Goal: Information Seeking & Learning: Learn about a topic

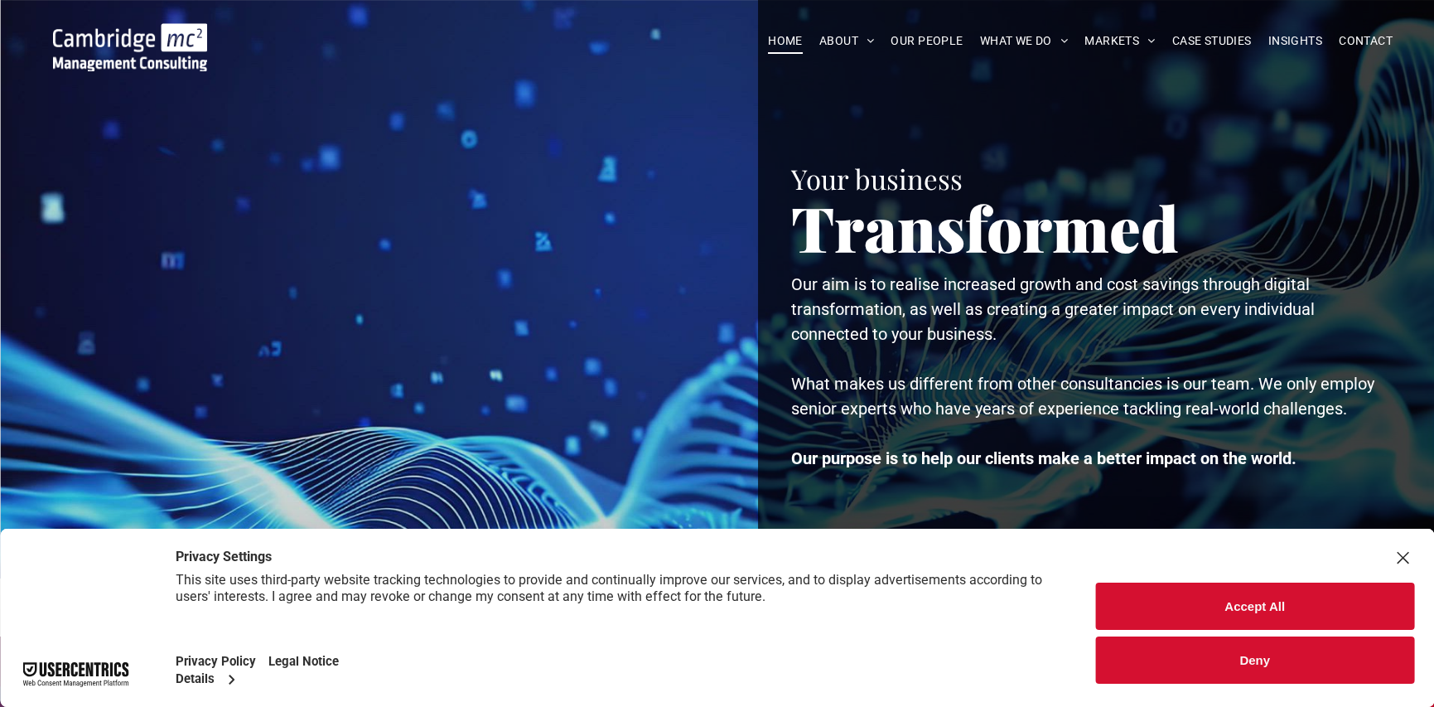
click at [1181, 646] on button "Deny" at bounding box center [1254, 659] width 319 height 47
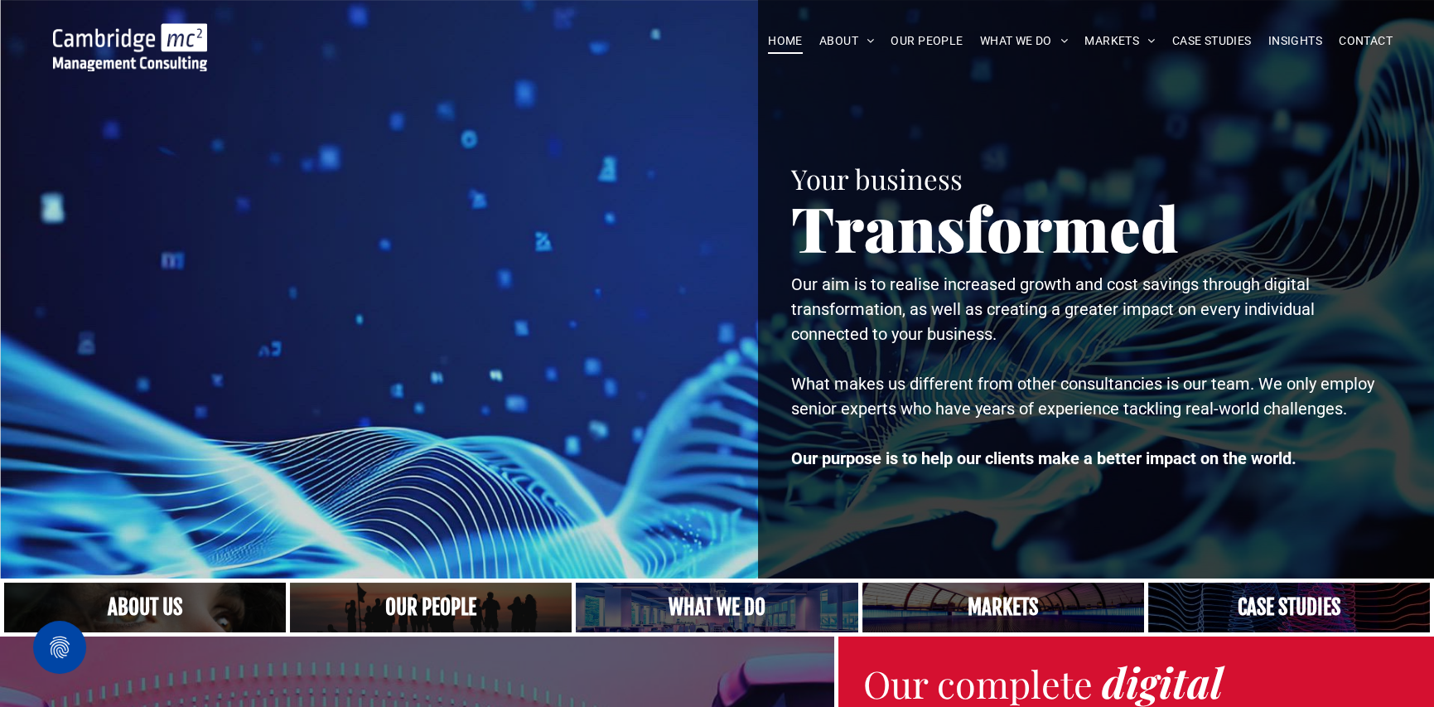
scroll to position [83, 0]
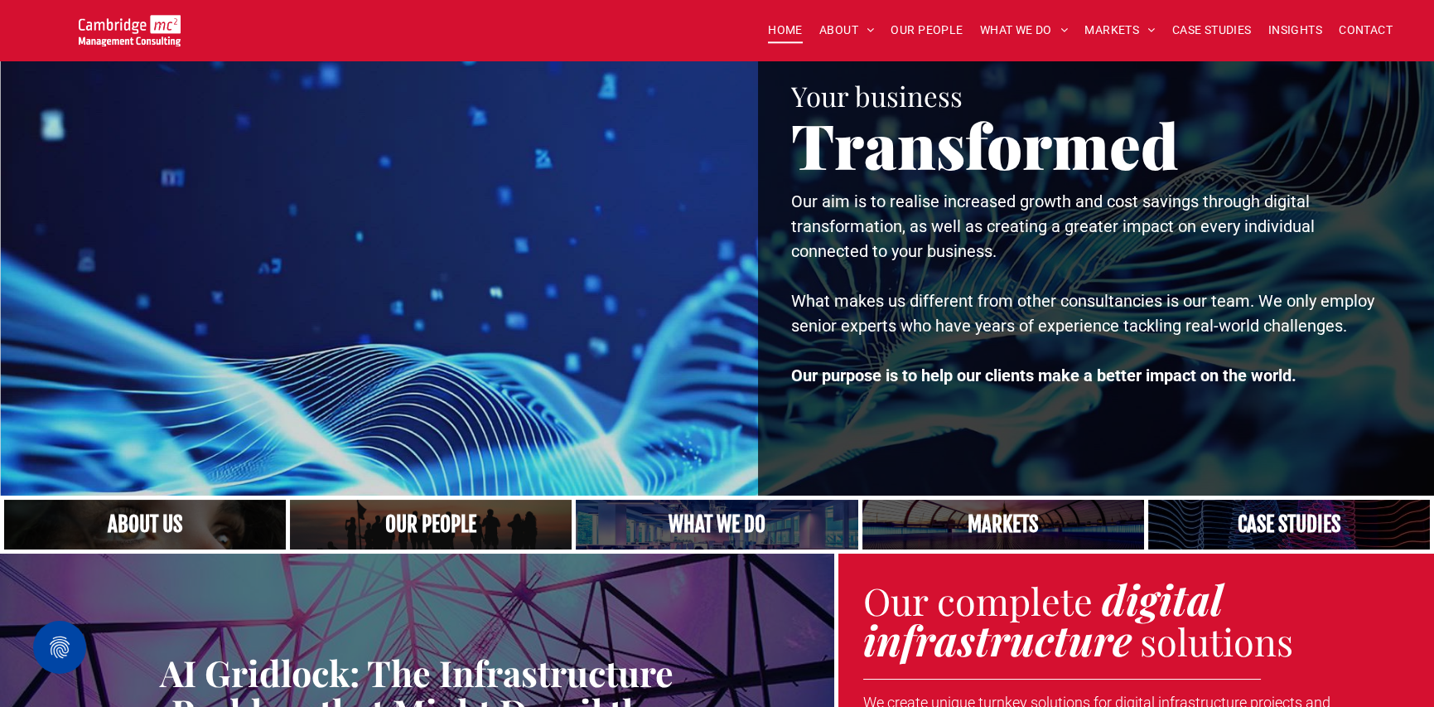
click at [695, 525] on link "A yoga teacher lifting his whole body off the ground in the peacock pose" at bounding box center [717, 524] width 299 height 53
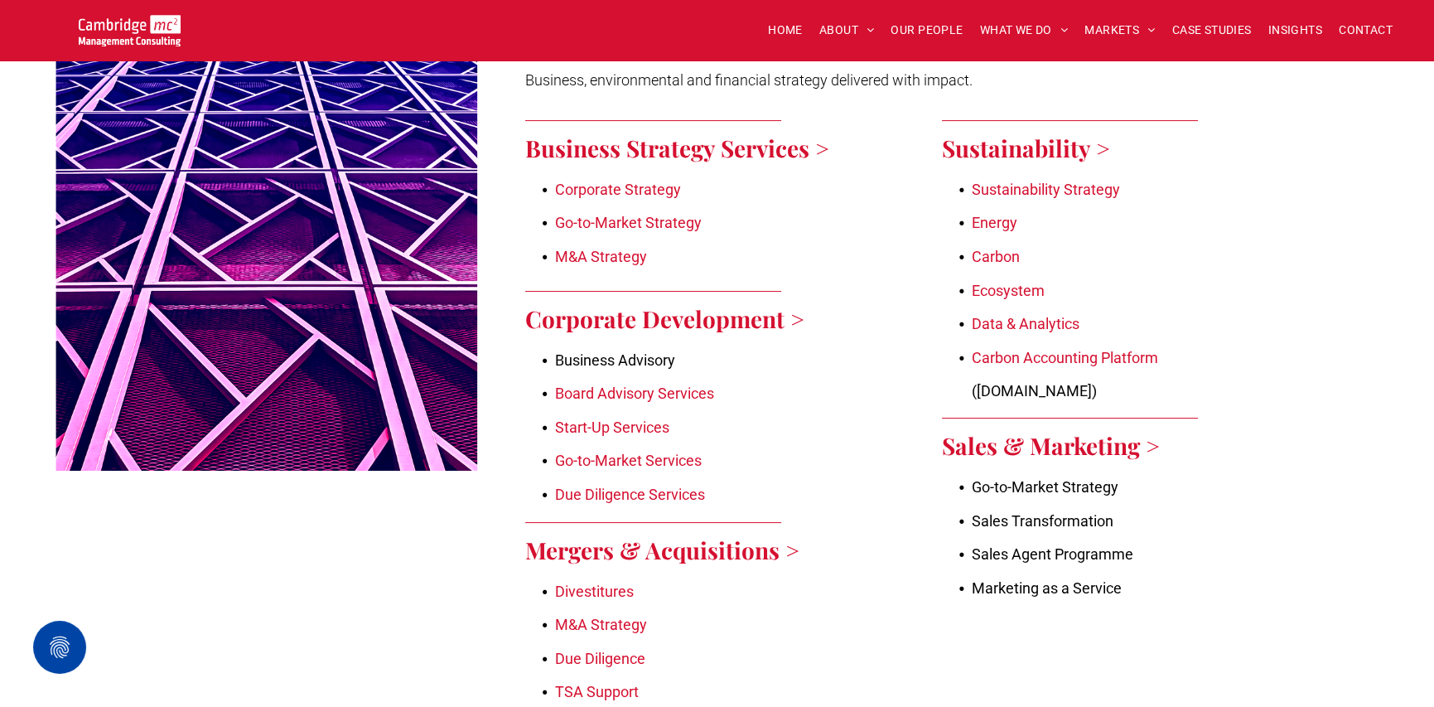
scroll to position [829, 0]
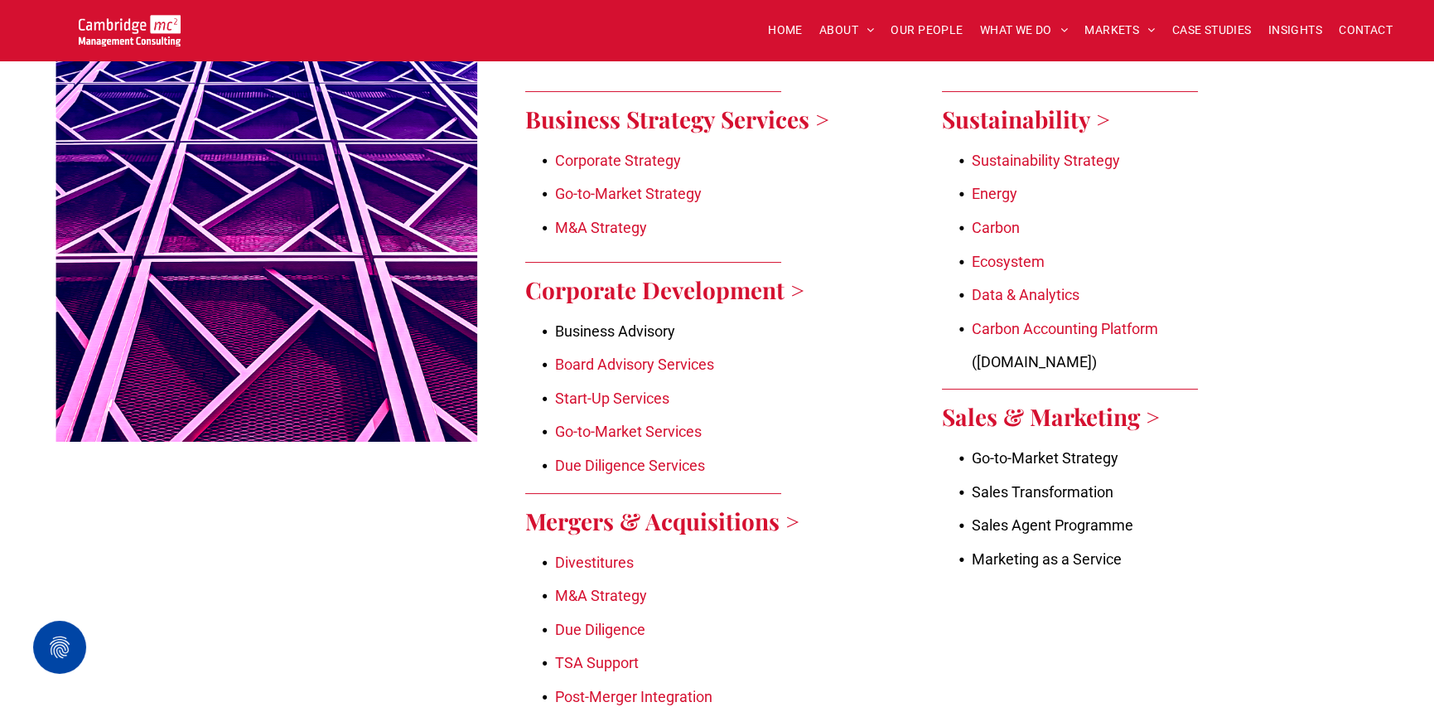
click at [606, 389] on link "Start-Up Services" at bounding box center [612, 397] width 114 height 17
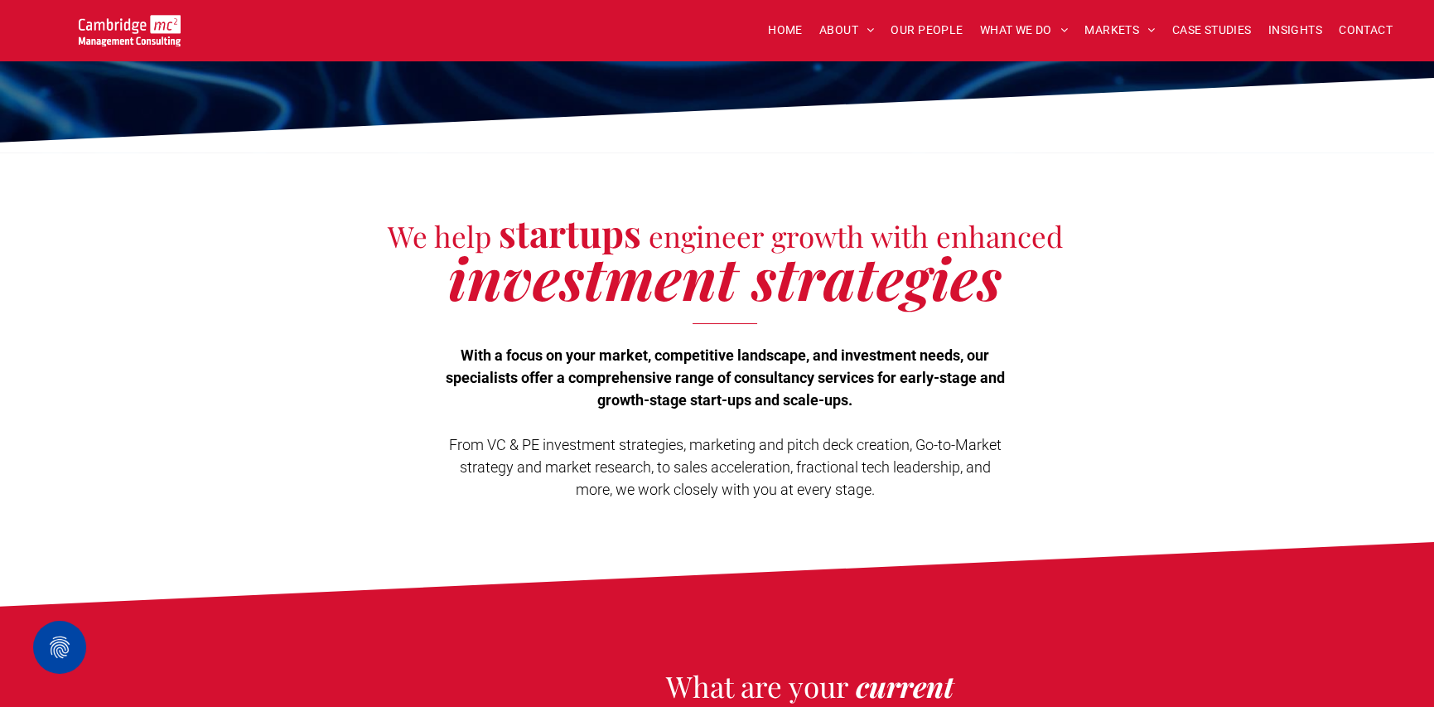
scroll to position [249, 0]
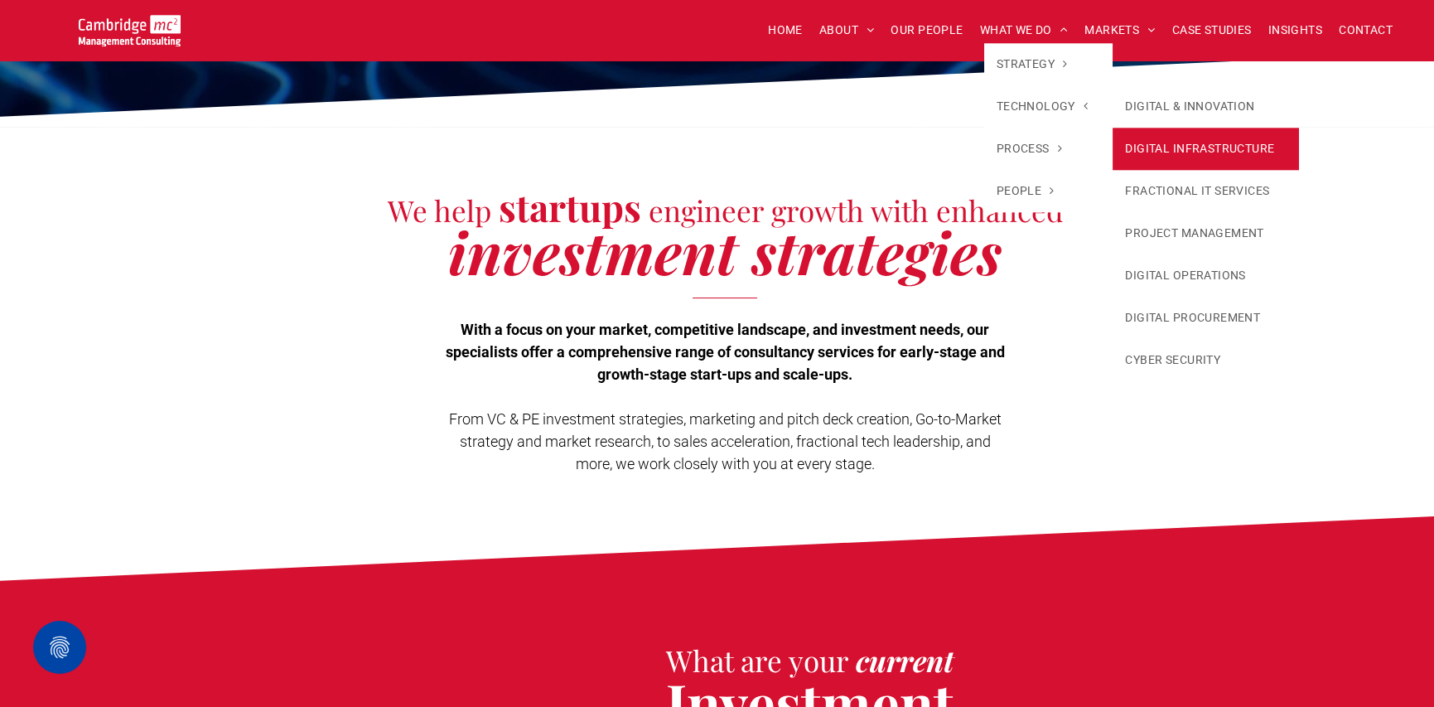
click at [1163, 138] on link "DIGITAL INFRASTRUCTURE" at bounding box center [1206, 149] width 186 height 42
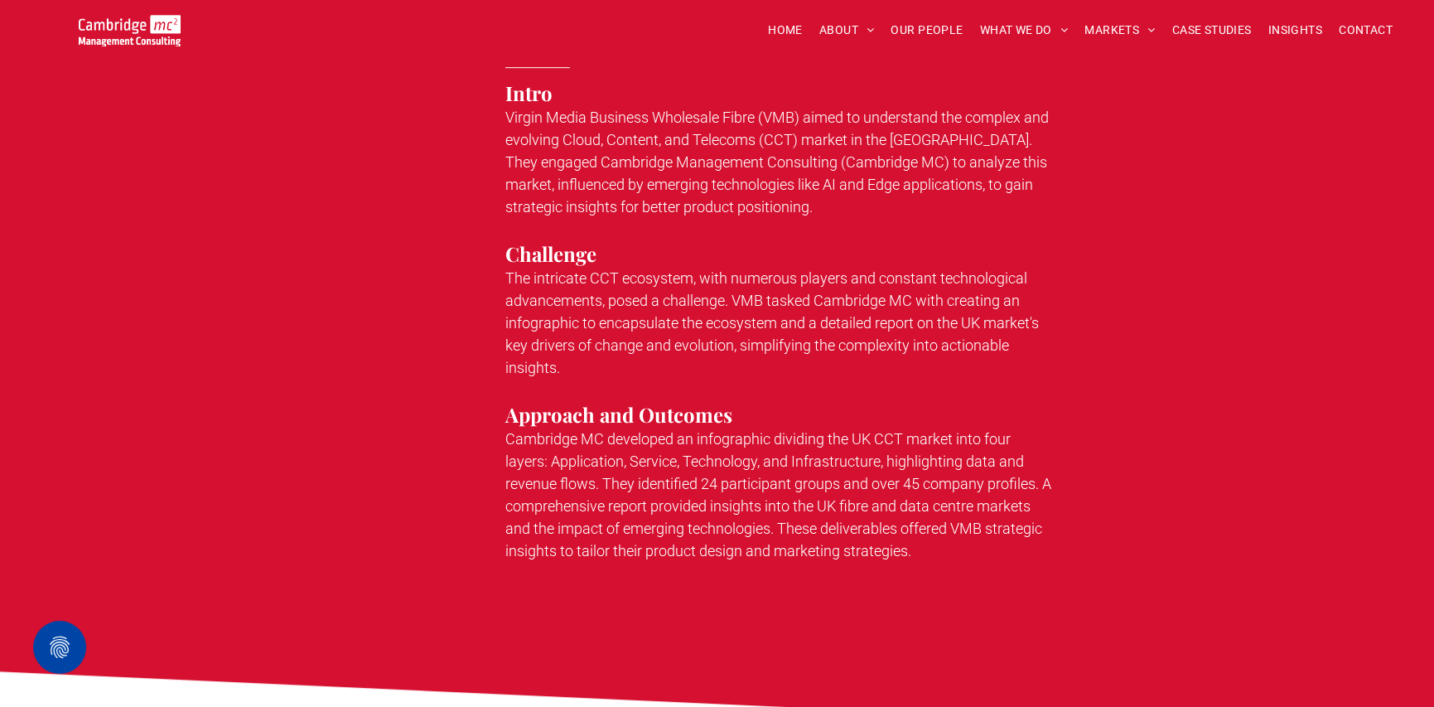
scroll to position [2237, 0]
